Goal: Transaction & Acquisition: Purchase product/service

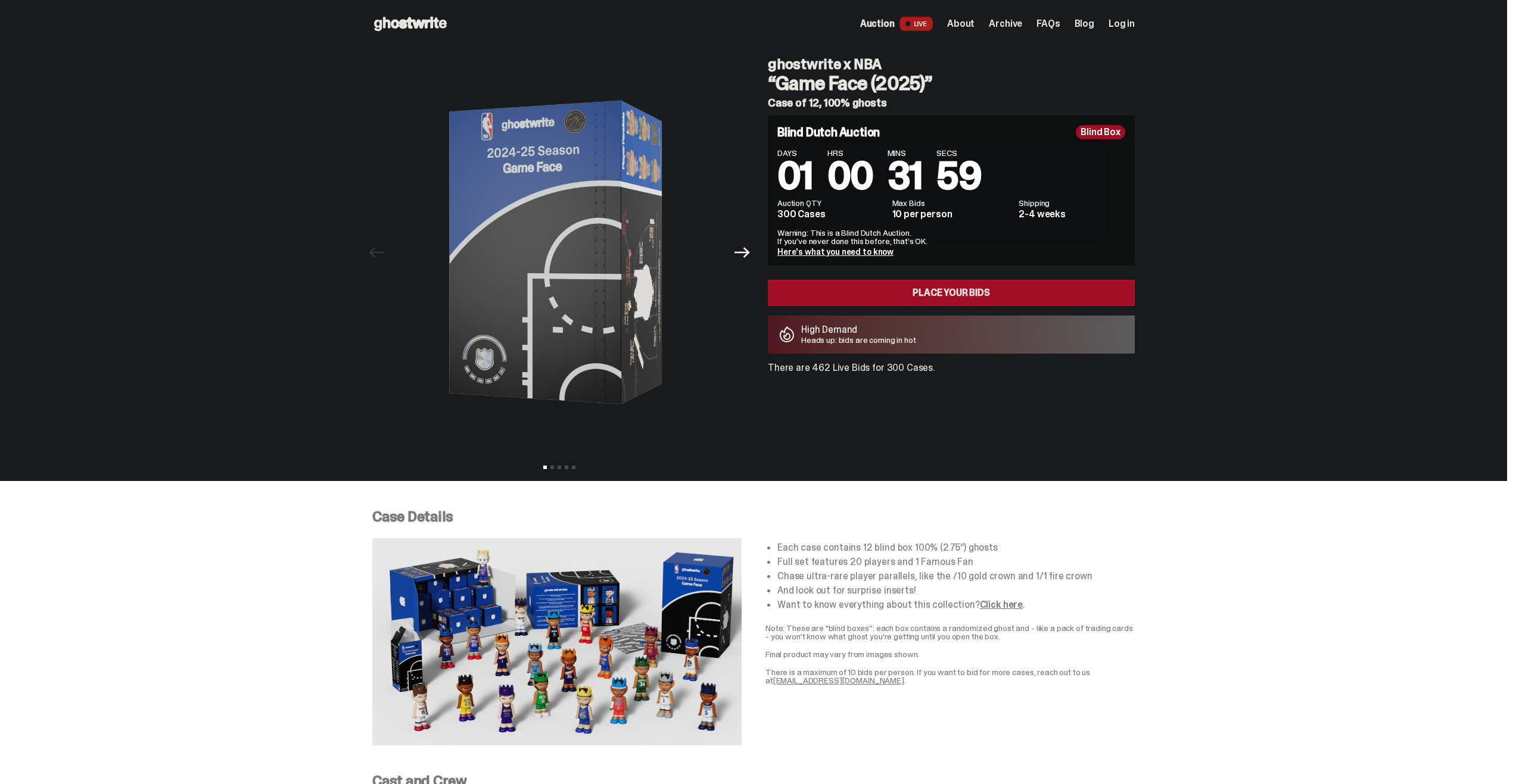
click at [932, 309] on div "Place your Bids High Demand Heads up: bids are coming in hot" at bounding box center [951, 317] width 367 height 74
click at [939, 287] on link "Place your Bids" at bounding box center [951, 293] width 367 height 26
